Goal: Find specific page/section: Find specific page/section

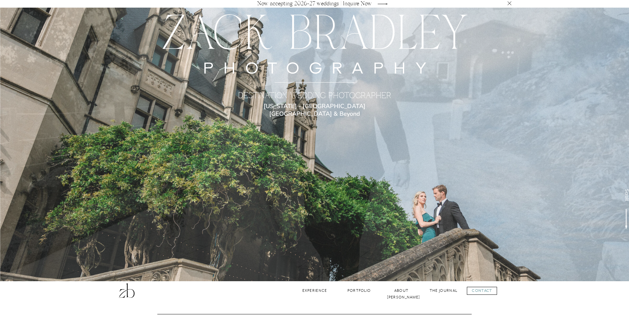
click at [444, 140] on div at bounding box center [314, 145] width 629 height 274
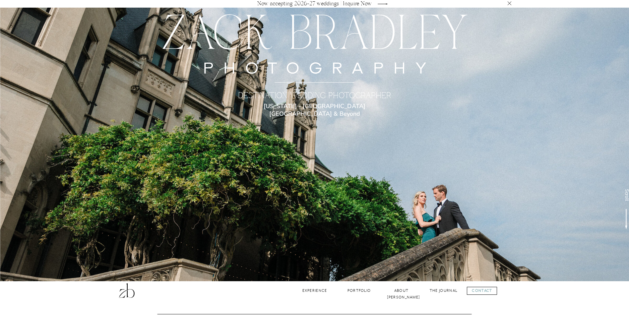
click at [352, 3] on p "Now accepting 2026-27 weddings | Inquire Now" at bounding box center [314, 3] width 121 height 5
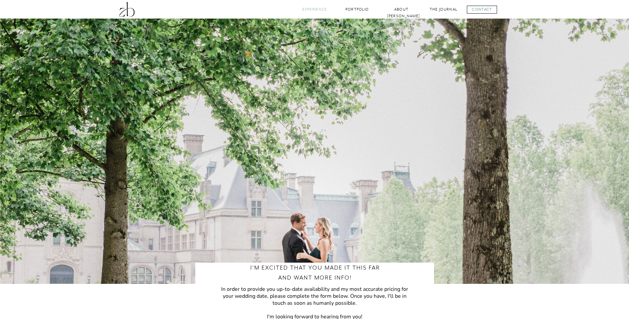
click at [310, 11] on nav "Experience" at bounding box center [314, 9] width 27 height 6
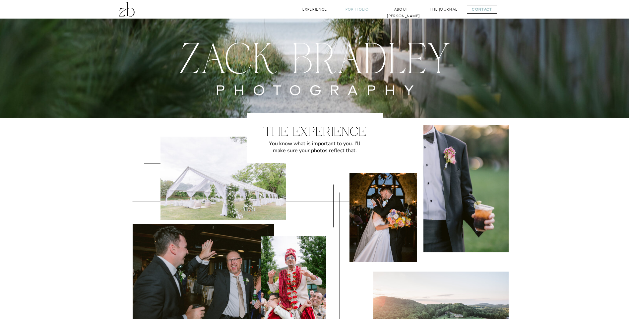
click at [356, 7] on nav "Portfolio" at bounding box center [357, 9] width 27 height 6
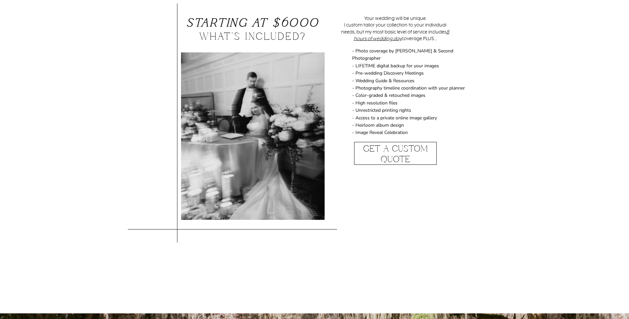
scroll to position [531, 0]
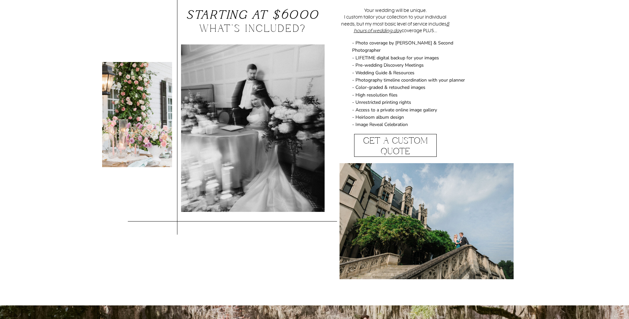
click at [254, 147] on div at bounding box center [253, 127] width 144 height 167
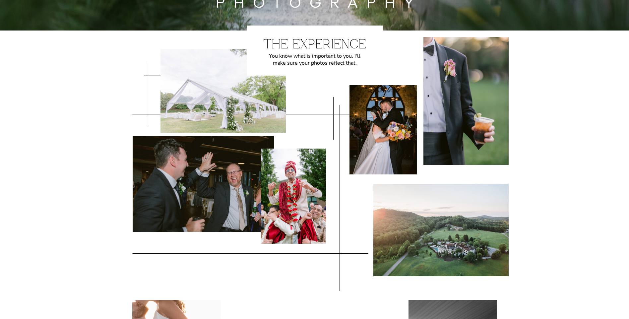
scroll to position [0, 0]
